Goal: Task Accomplishment & Management: Use online tool/utility

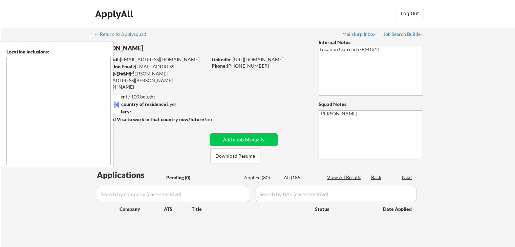
type textarea "[GEOGRAPHIC_DATA], [GEOGRAPHIC_DATA] [GEOGRAPHIC_DATA], [GEOGRAPHIC_DATA] [GEOG…"
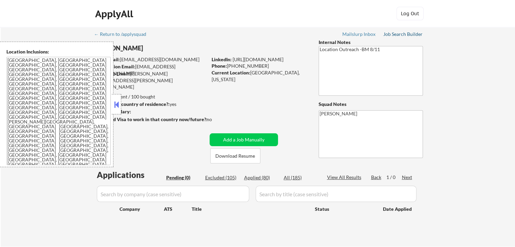
drag, startPoint x: 405, startPoint y: 35, endPoint x: 399, endPoint y: 22, distance: 14.7
click at [405, 35] on div "Job Search Builder" at bounding box center [403, 34] width 40 height 5
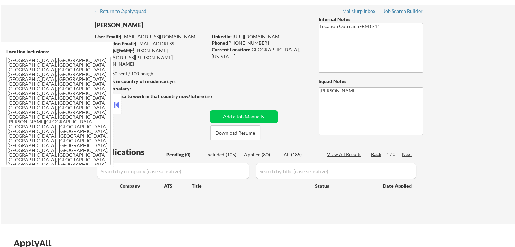
scroll to position [68, 0]
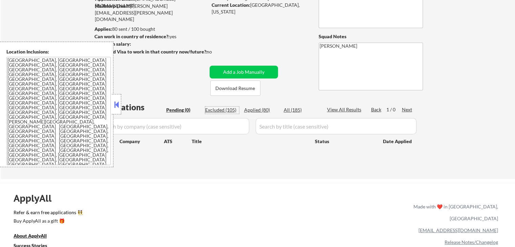
click at [221, 109] on div "Excluded (105)" at bounding box center [222, 110] width 34 height 7
select select ""excluded__expired_""
select select ""excluded""
select select ""excluded__location_""
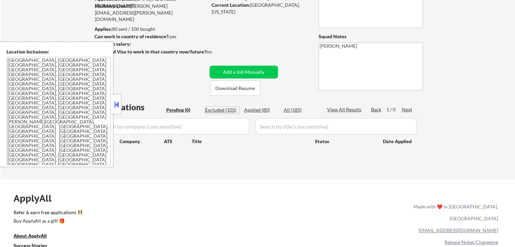
select select ""excluded__location_""
select select ""excluded__expired_""
select select ""excluded__location_""
select select ""excluded__expired_""
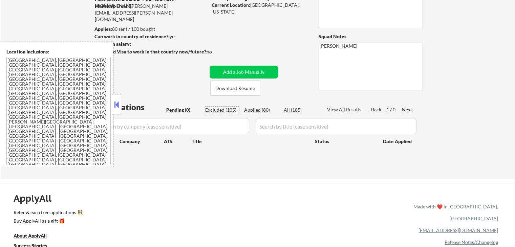
select select ""excluded__location_""
select select ""excluded__other_""
select select ""excluded""
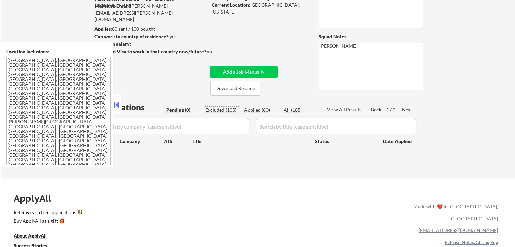
select select ""excluded__other_""
select select ""excluded""
select select ""excluded__location_""
select select ""excluded__expired_""
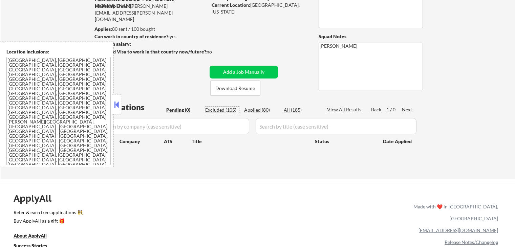
select select ""excluded__location_""
select select ""excluded""
select select ""excluded__location_""
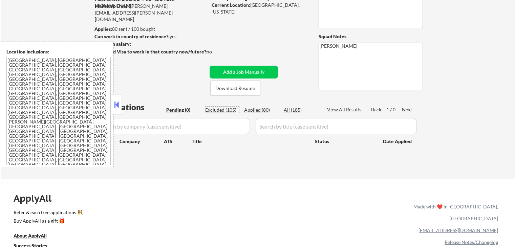
select select ""excluded__expired_""
select select ""excluded__location_""
select select ""excluded__expired_""
select select ""excluded__location_""
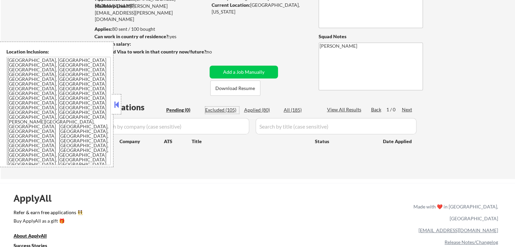
select select ""excluded__location_""
select select ""excluded""
select select ""excluded__expired_""
select select ""excluded""
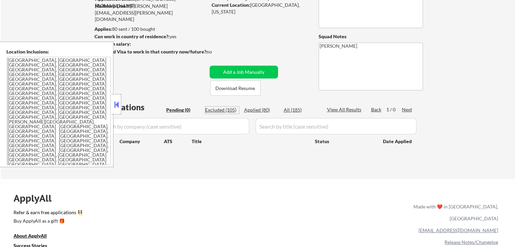
select select ""excluded__location_""
select select ""excluded""
select select ""excluded__location_""
select select ""excluded__other_""
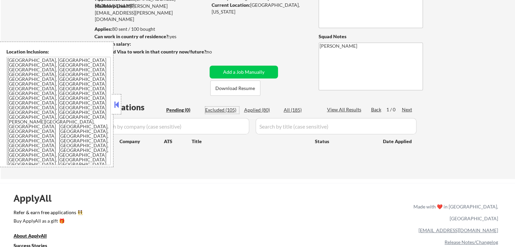
select select ""excluded""
select select ""excluded__location_""
select select ""excluded__expired_""
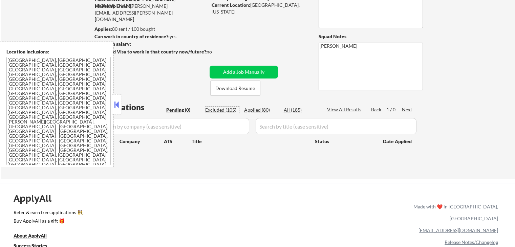
select select ""excluded""
select select ""excluded__location_""
select select ""excluded__expired_""
select select ""excluded__location_""
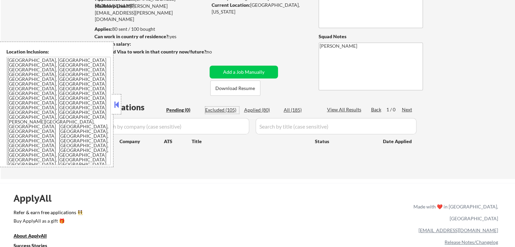
select select ""excluded__location_""
select select ""excluded__other_""
select select ""excluded__location_""
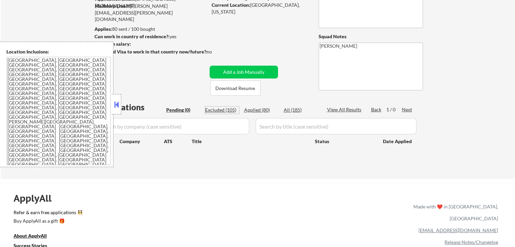
select select ""excluded__other_""
select select ""excluded""
select select ""excluded__expired_""
select select ""excluded__other_""
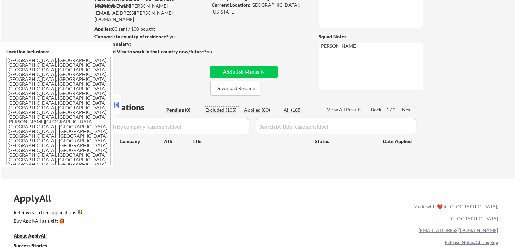
select select ""excluded__expired_""
select select ""excluded""
select select ""excluded__other_""
select select ""excluded""
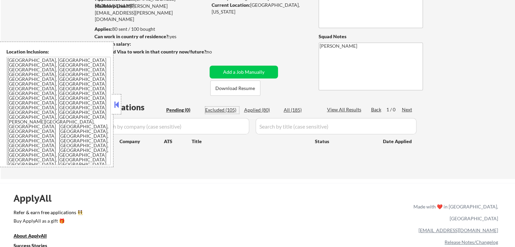
select select ""excluded__location_""
select select ""excluded__expired_""
select select ""excluded""
select select ""excluded__expired_""
select select ""excluded""
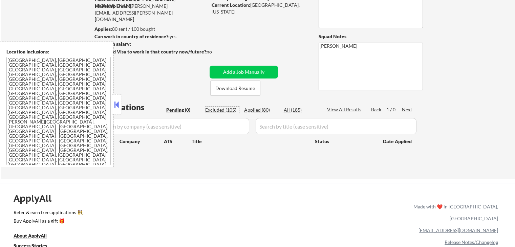
select select ""excluded__location_""
select select ""excluded__expired_""
select select ""excluded""
select select ""excluded__location_""
select select ""excluded__expired_""
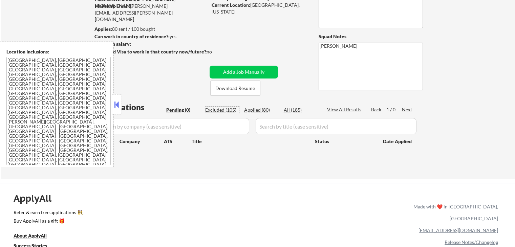
select select ""excluded__location_""
select select ""excluded""
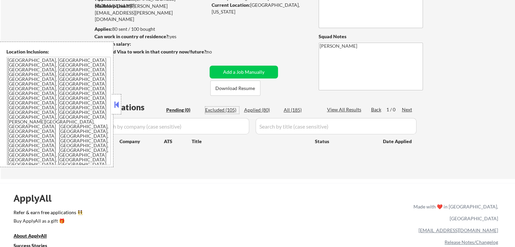
select select ""excluded__location_""
select select ""excluded""
select select ""excluded__location_""
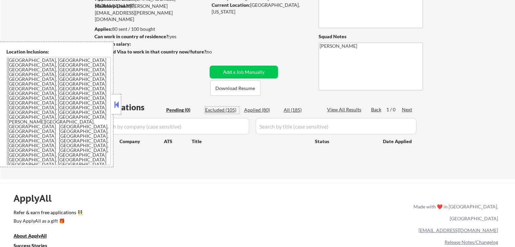
select select ""excluded__location_""
select select ""excluded""
select select ""excluded__other_""
select select ""excluded__expired_""
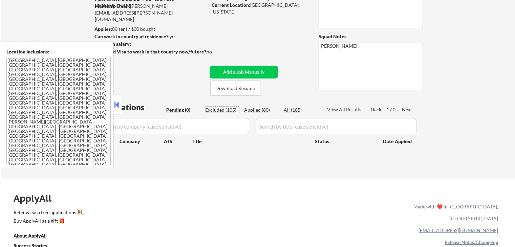
select select ""excluded__location_""
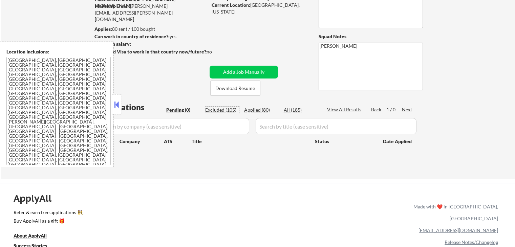
select select ""excluded__location_""
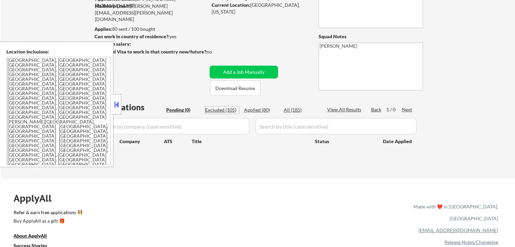
select select ""excluded__location_""
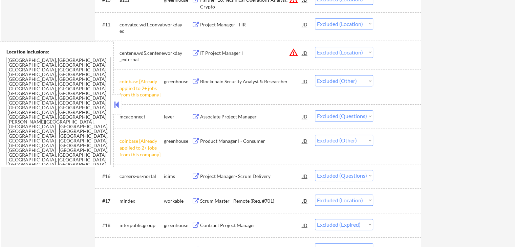
scroll to position [474, 0]
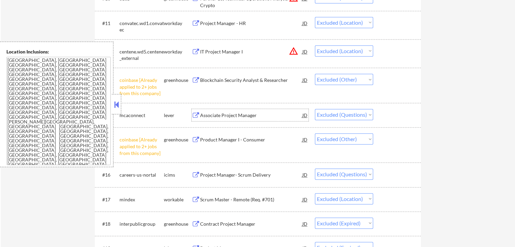
click at [221, 113] on div "Associate Project Manager" at bounding box center [251, 115] width 102 height 7
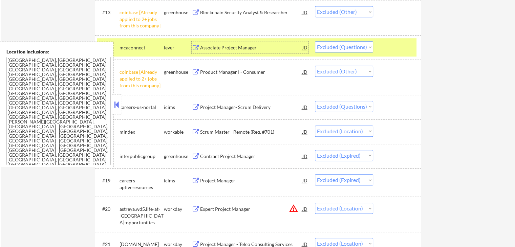
scroll to position [610, 0]
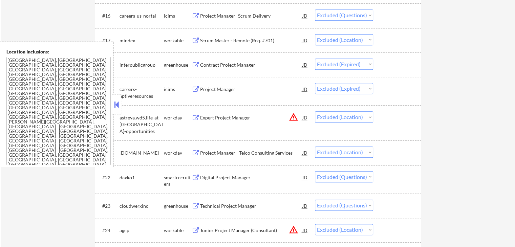
scroll to position [644, 0]
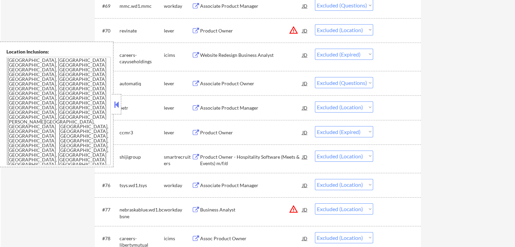
scroll to position [2120, 0]
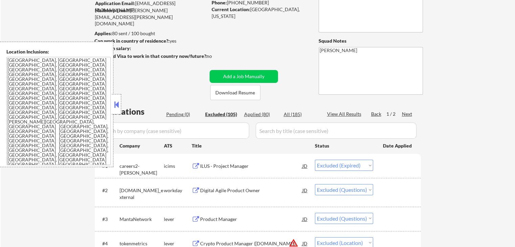
scroll to position [68, 0]
